Goal: Transaction & Acquisition: Purchase product/service

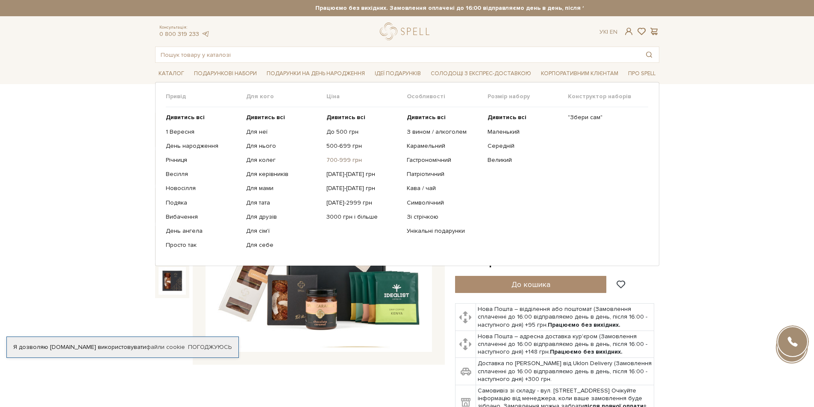
click at [349, 161] on link "700-999 грн" at bounding box center [363, 160] width 74 height 8
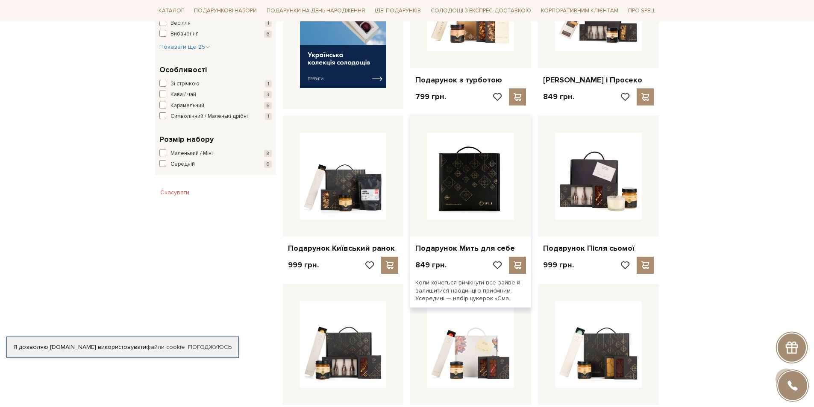
scroll to position [470, 0]
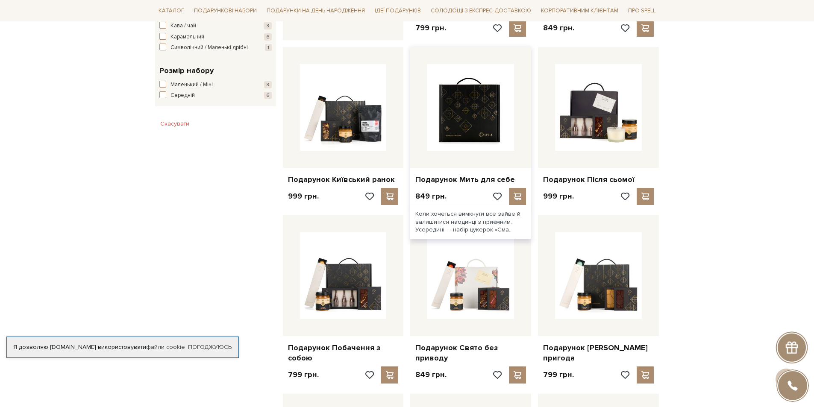
click at [457, 132] on img at bounding box center [470, 107] width 87 height 87
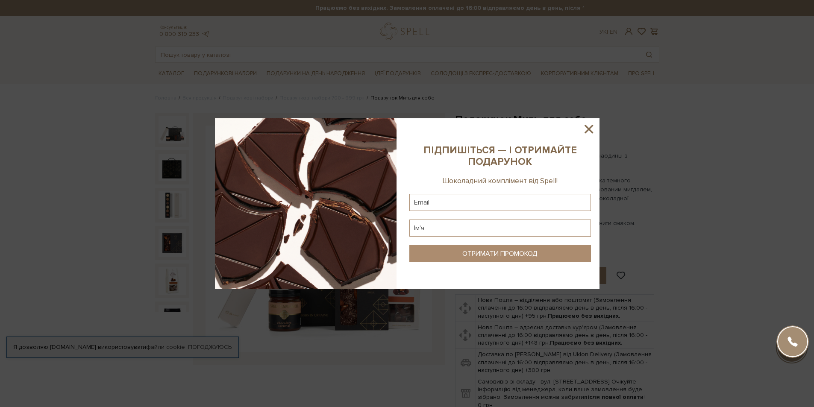
click at [590, 124] on icon at bounding box center [588, 129] width 15 height 15
